Goal: Navigation & Orientation: Find specific page/section

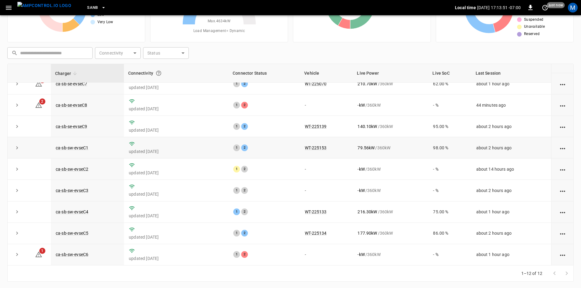
scroll to position [59, 0]
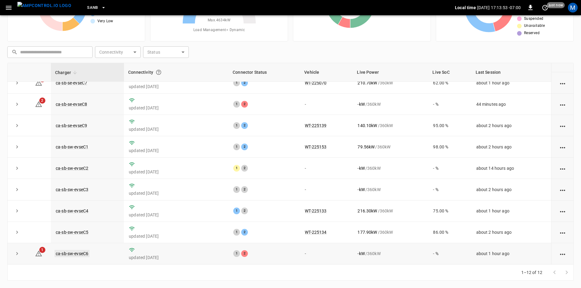
click at [82, 252] on link "ca-sb-sw-evseC6" at bounding box center [72, 253] width 35 height 7
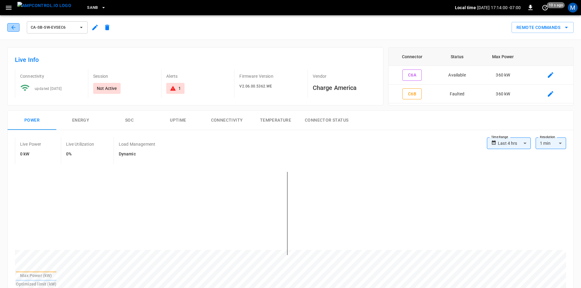
click at [13, 29] on icon "button" at bounding box center [13, 27] width 4 height 4
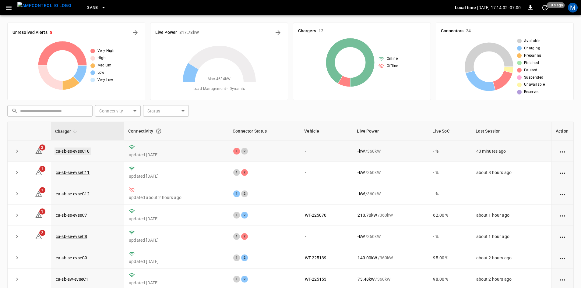
click at [82, 150] on link "ca-sb-se-evseC10" at bounding box center [73, 150] width 36 height 7
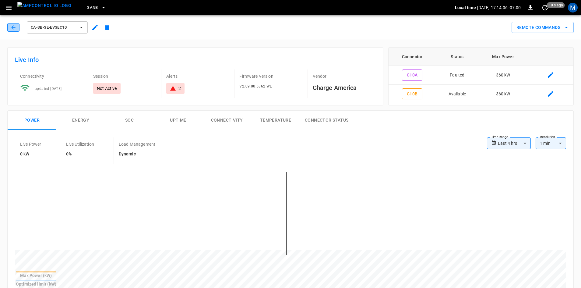
click at [10, 27] on button "button" at bounding box center [13, 27] width 12 height 9
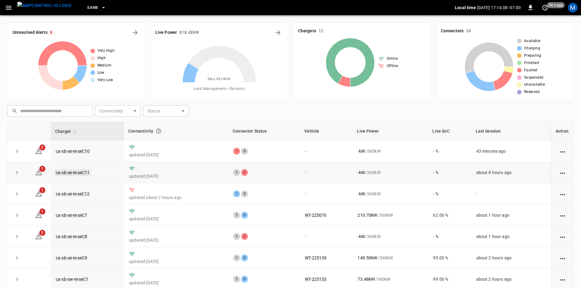
click at [78, 172] on link "ca-sb-se-evseC11" at bounding box center [73, 172] width 36 height 7
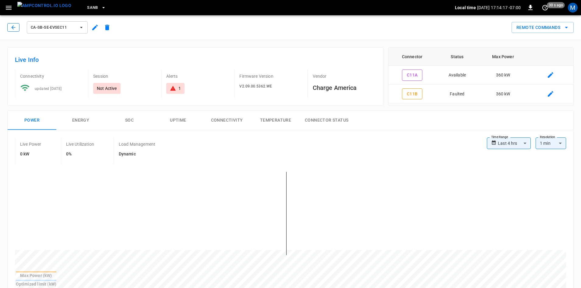
click at [16, 27] on icon "button" at bounding box center [13, 27] width 6 height 6
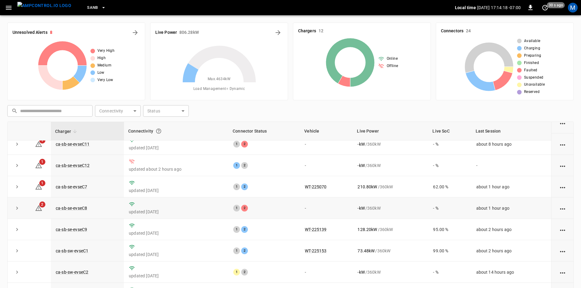
scroll to position [77, 0]
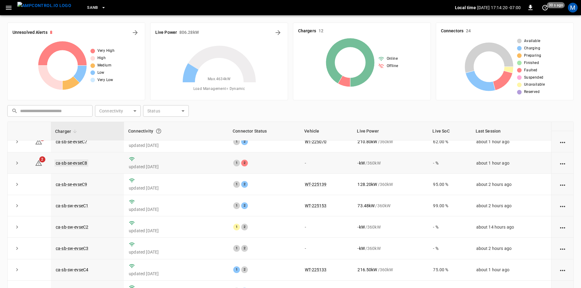
click at [84, 162] on link "ca-sb-se-evseC8" at bounding box center [72, 162] width 34 height 7
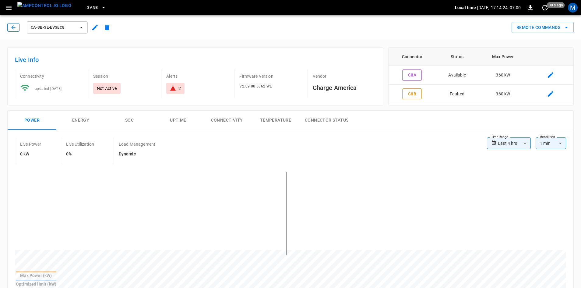
click at [11, 28] on icon "button" at bounding box center [13, 27] width 6 height 6
